Goal: Information Seeking & Learning: Learn about a topic

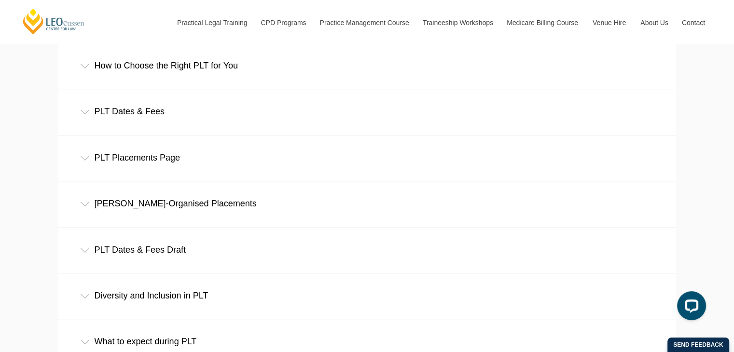
scroll to position [4790, 0]
click at [160, 117] on div "PLT Dates & Fees" at bounding box center [366, 111] width 617 height 45
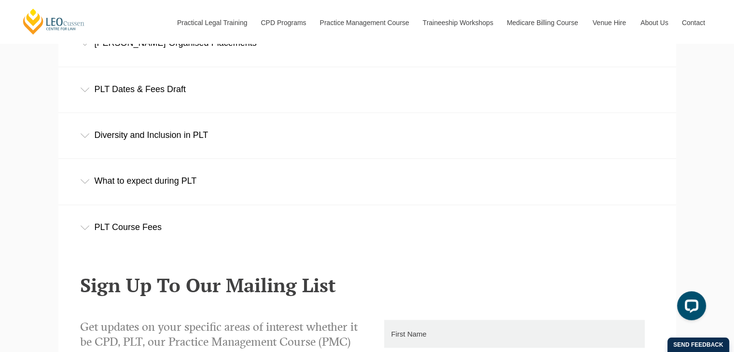
scroll to position [5014, 0]
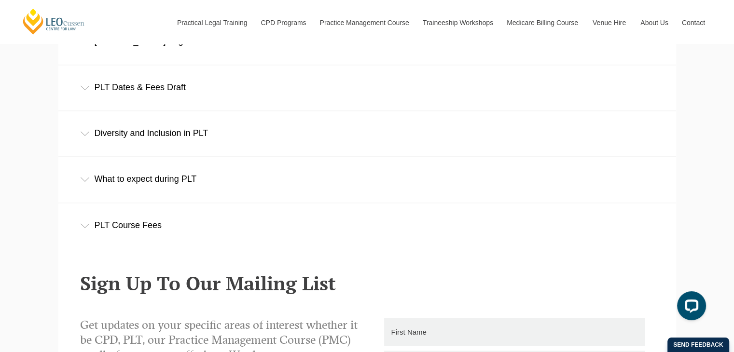
click at [195, 215] on div "PLT Course Fees" at bounding box center [366, 225] width 617 height 45
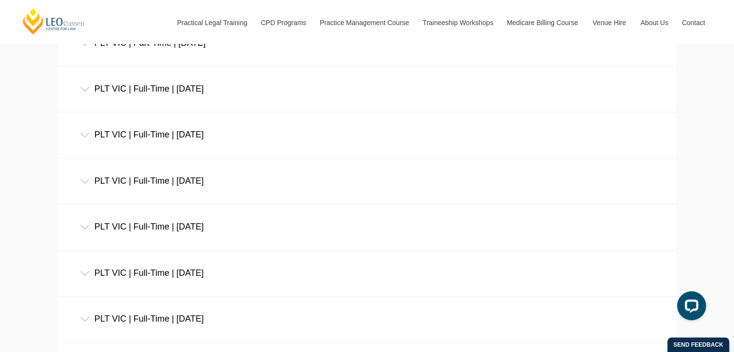
scroll to position [534, 0]
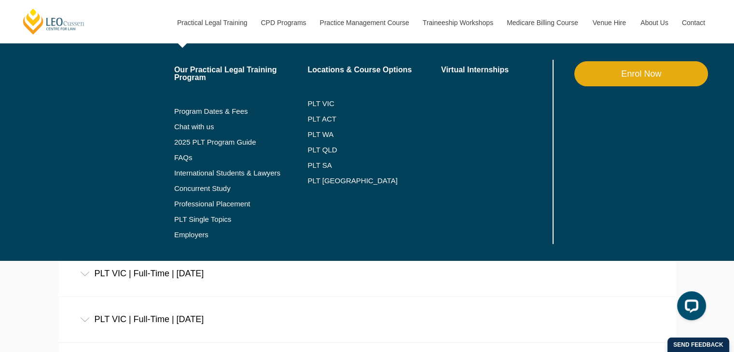
click at [216, 17] on link "Practical Legal Training" at bounding box center [212, 22] width 84 height 41
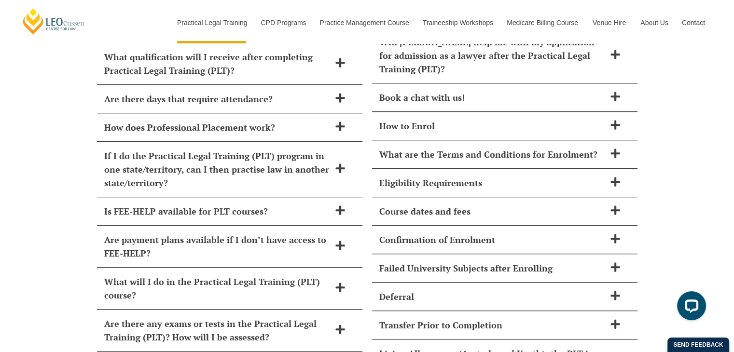
scroll to position [4285, 0]
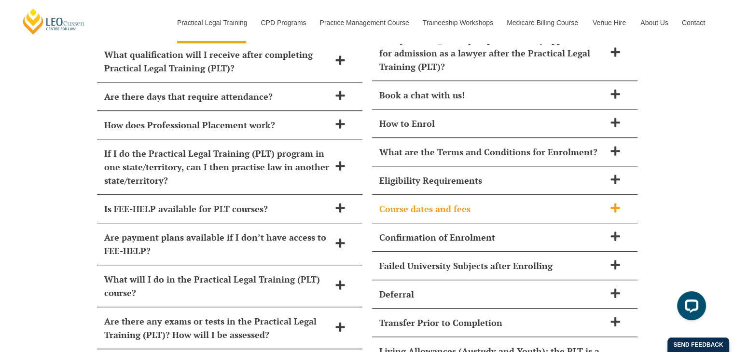
click at [610, 203] on icon at bounding box center [615, 208] width 11 height 11
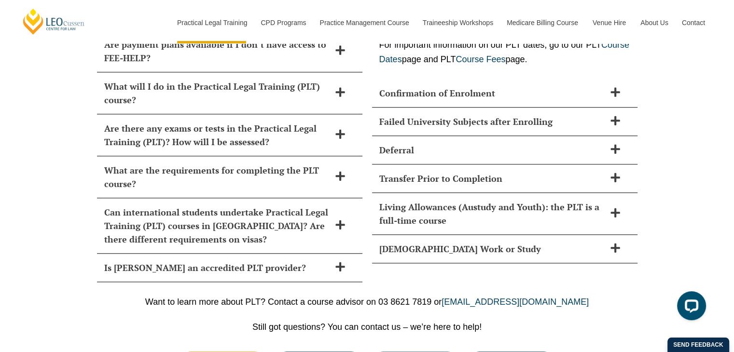
scroll to position [4485, 0]
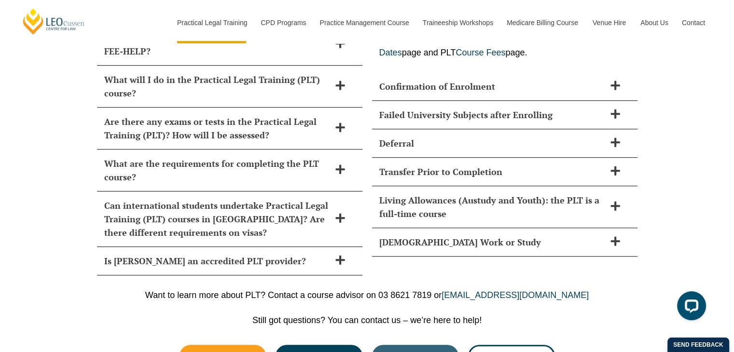
click at [646, 240] on div "How long does Practical Legal Training (PLT) take? Leo Cussen’s PLT course can …" at bounding box center [367, 15] width 734 height 539
click at [609, 129] on div "Deferral" at bounding box center [504, 143] width 265 height 28
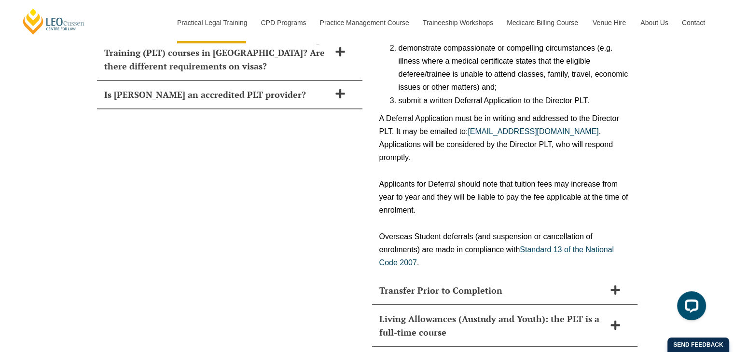
scroll to position [4660, 0]
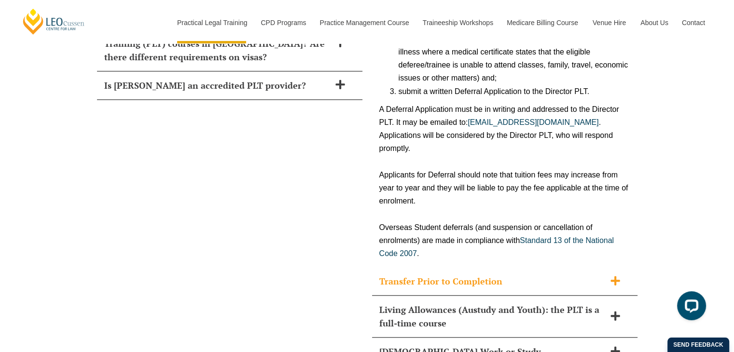
click at [614, 267] on div "Transfer Prior to Completion" at bounding box center [504, 281] width 265 height 28
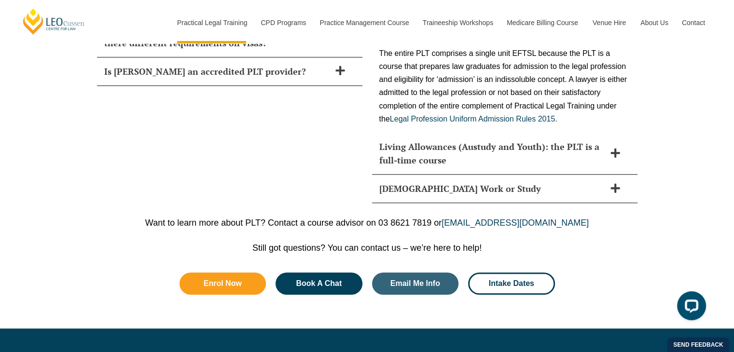
scroll to position [4673, 0]
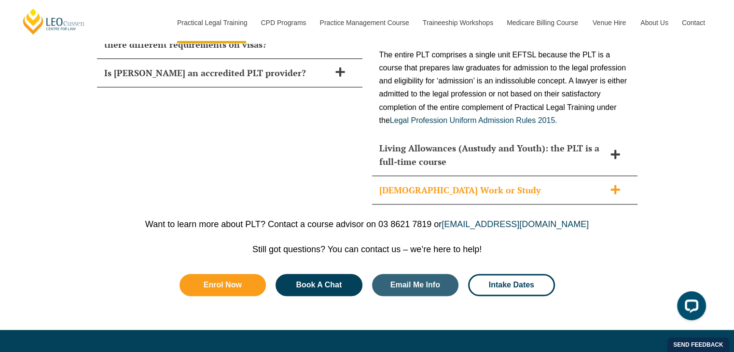
click at [612, 184] on icon at bounding box center [615, 189] width 11 height 11
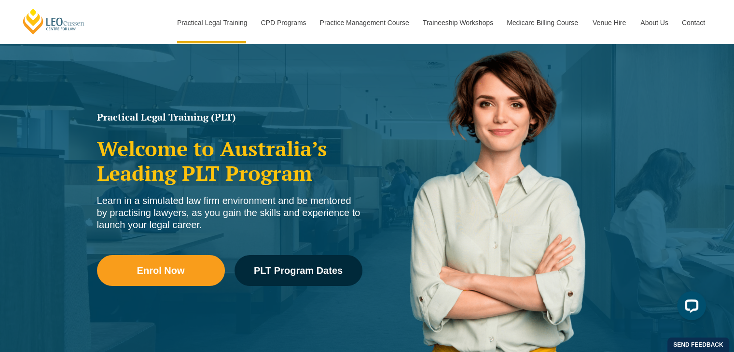
scroll to position [0, 0]
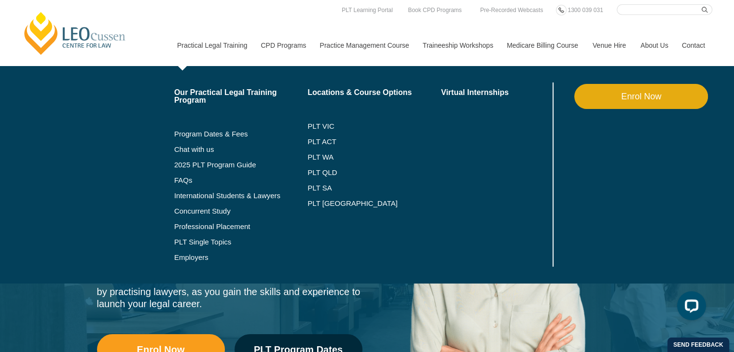
click at [221, 47] on link "Practical Legal Training" at bounding box center [212, 45] width 84 height 41
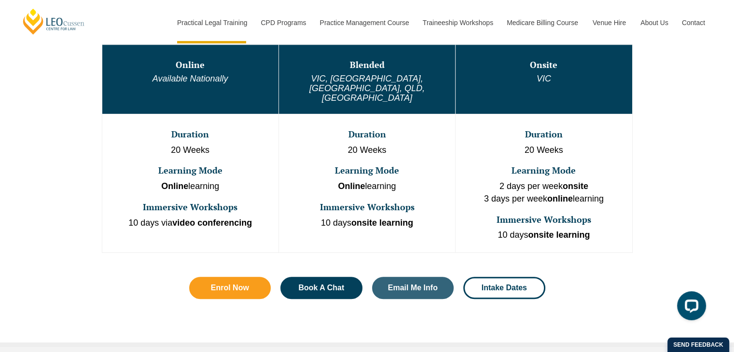
scroll to position [559, 0]
